Goal: Navigation & Orientation: Understand site structure

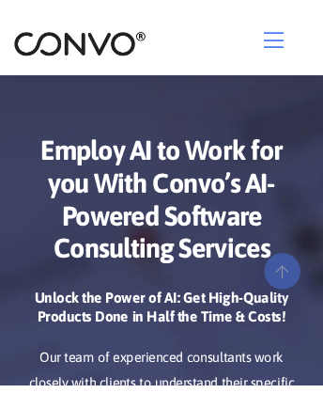
scroll to position [9260, 0]
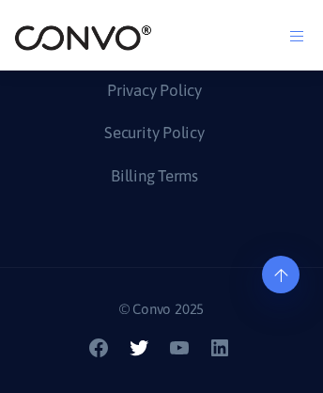
click at [141, 355] on icon at bounding box center [139, 347] width 19 height 15
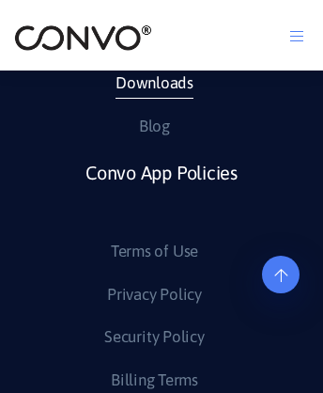
click at [153, 99] on link "Downloads" at bounding box center [155, 84] width 78 height 30
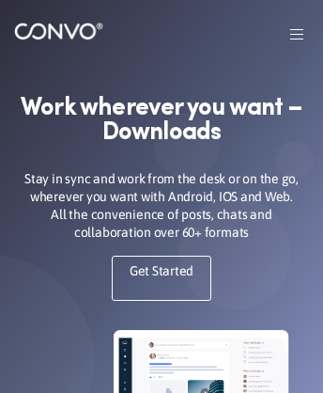
scroll to position [2079, 0]
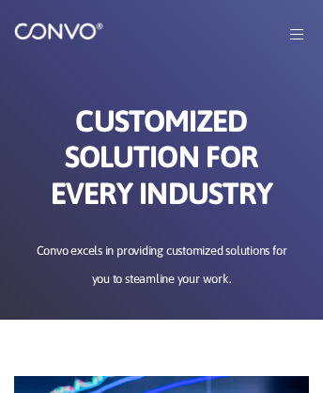
click at [68, 40] on img at bounding box center [58, 31] width 89 height 19
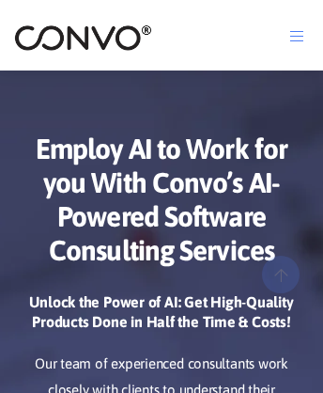
scroll to position [9446, 0]
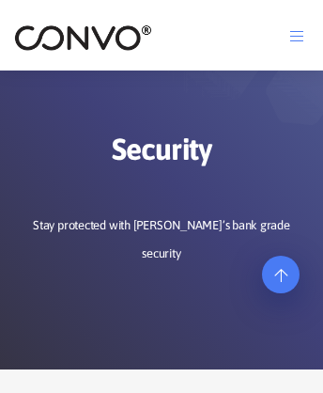
click at [281, 233] on icon at bounding box center [280, 225] width 13 height 15
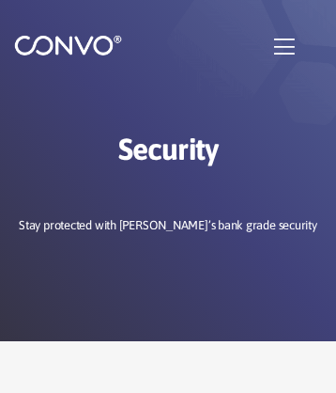
scroll to position [2644, 0]
